Goal: Task Accomplishment & Management: Complete application form

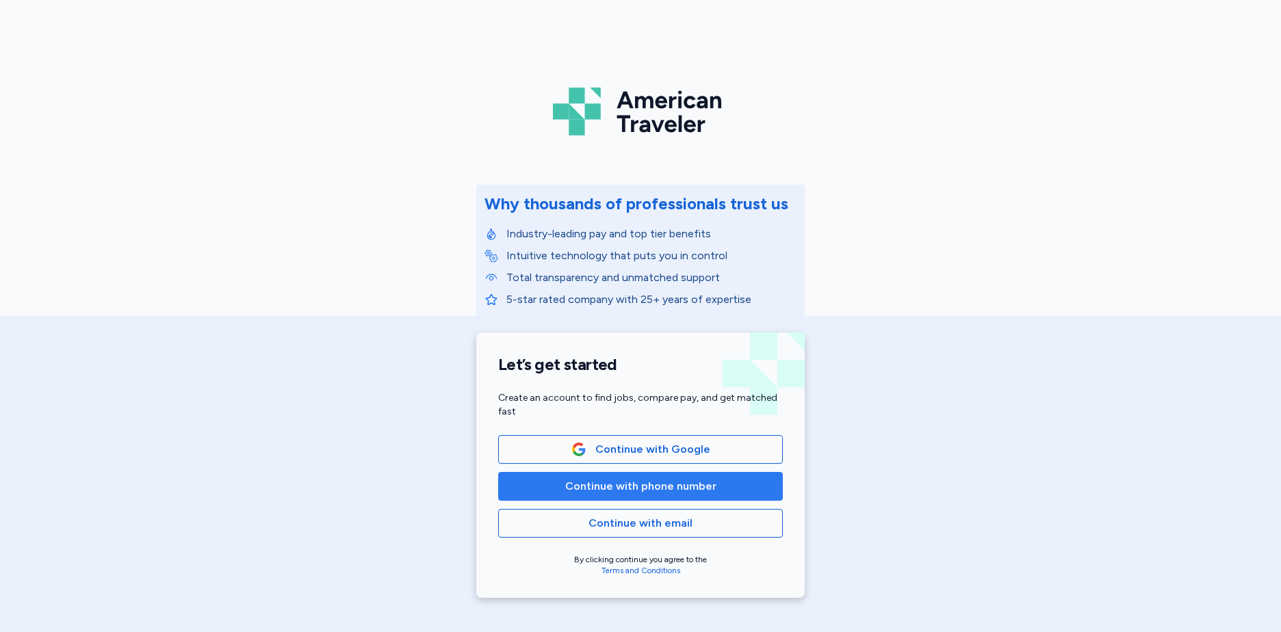
click at [641, 487] on span "Continue with phone number" at bounding box center [640, 486] width 151 height 16
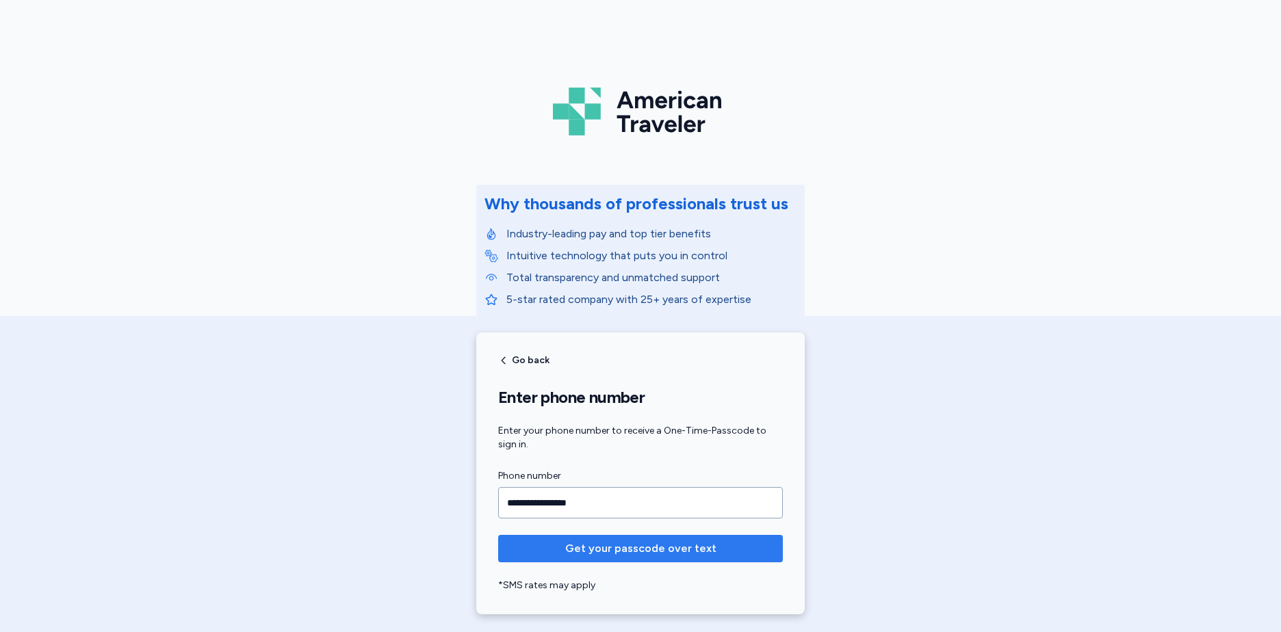
type input "**********"
click at [637, 546] on span "Get your passcode over text" at bounding box center [640, 549] width 151 height 16
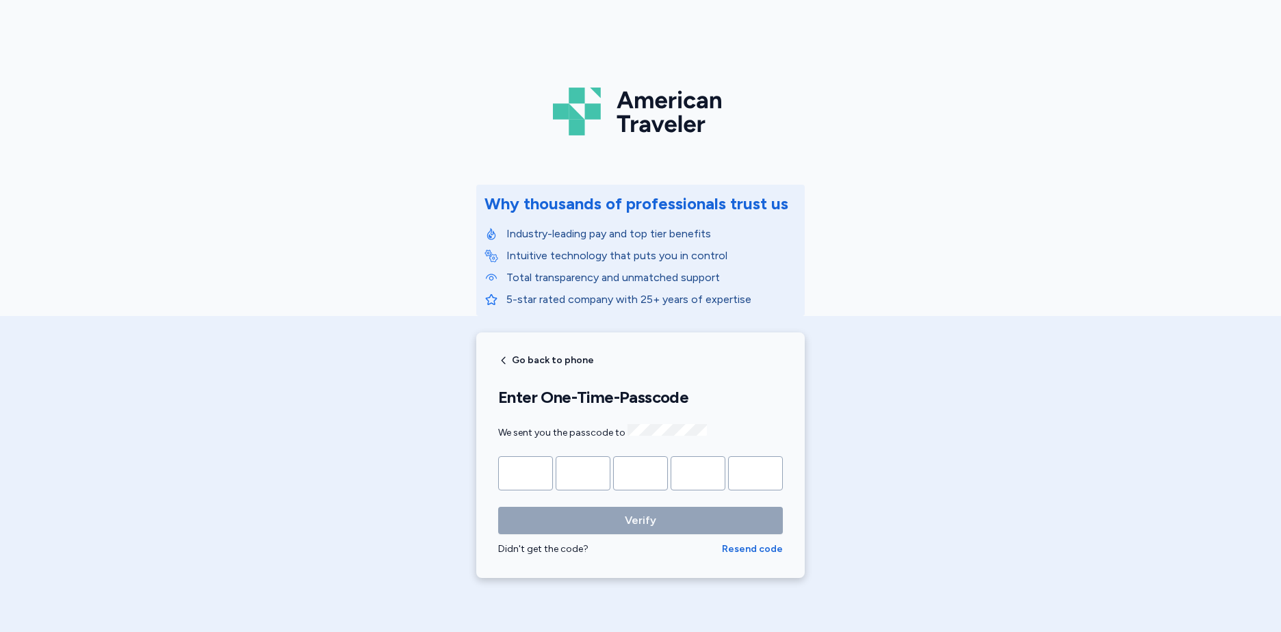
type input "*"
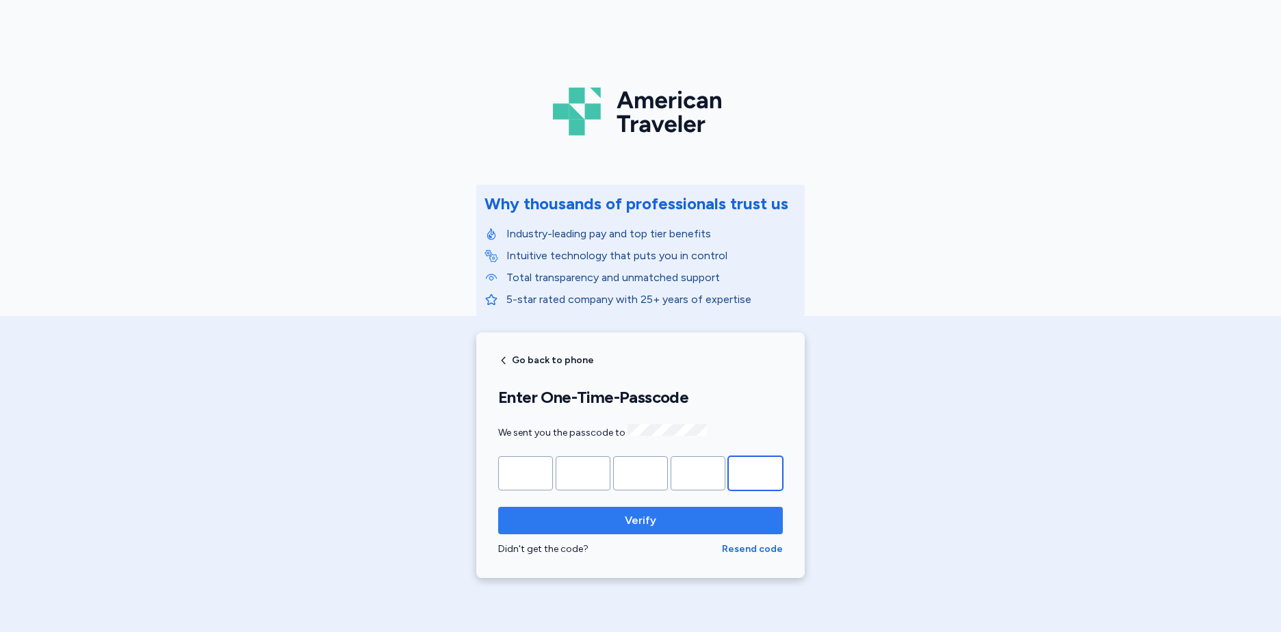
type input "*"
click at [666, 523] on span "Verify" at bounding box center [640, 521] width 263 height 16
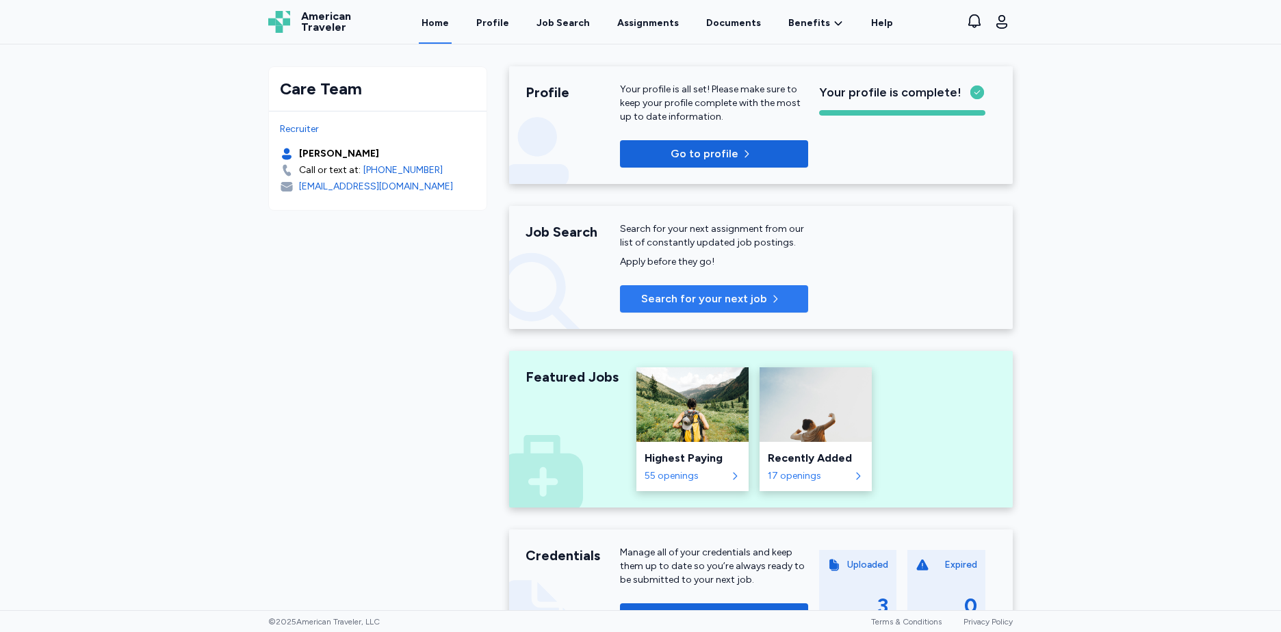
click at [700, 296] on span "Search for your next job" at bounding box center [704, 299] width 126 height 16
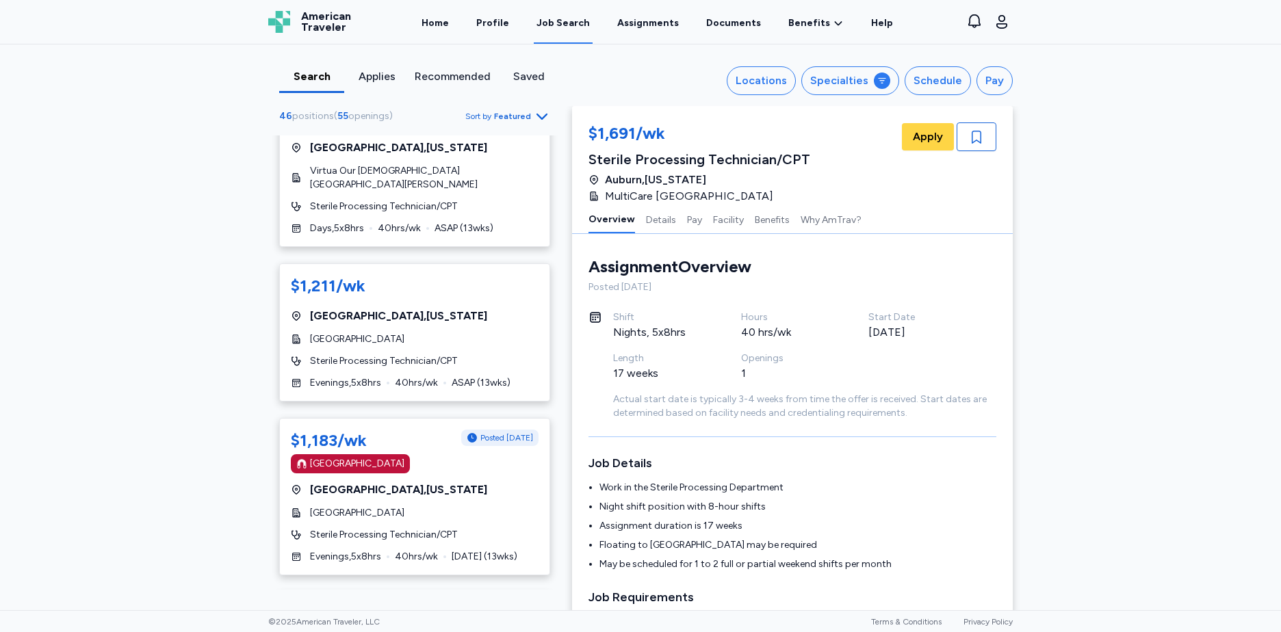
scroll to position [1279, 0]
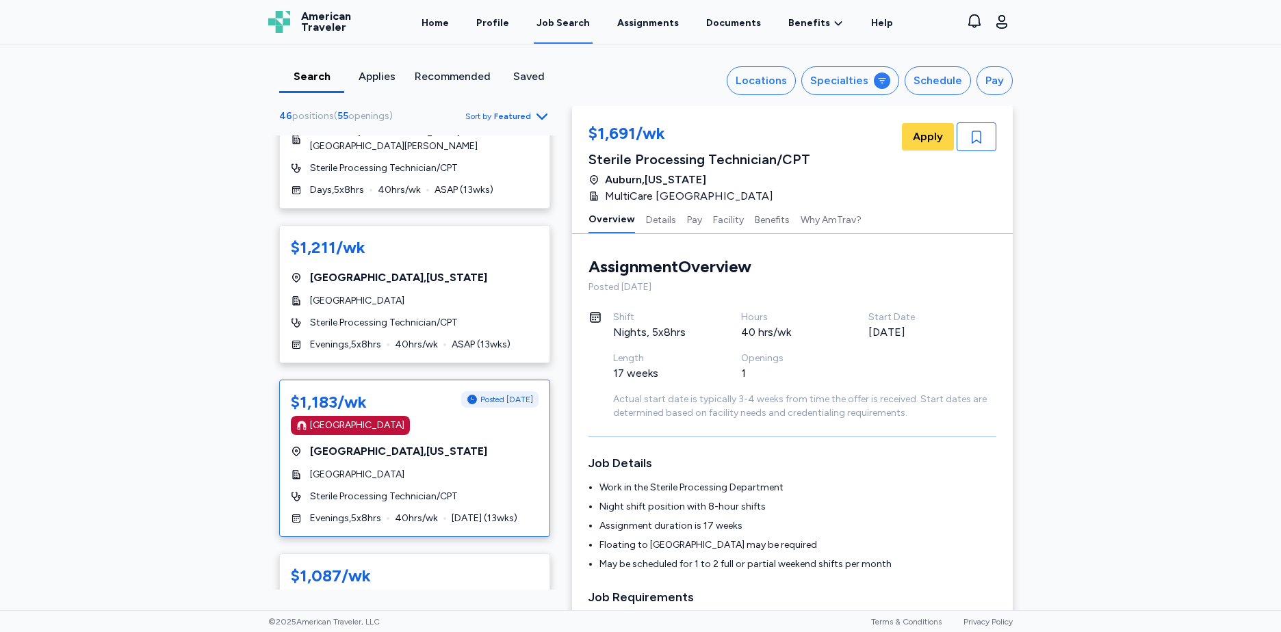
click at [472, 468] on div "[GEOGRAPHIC_DATA]" at bounding box center [415, 475] width 248 height 14
